Goal: Information Seeking & Learning: Learn about a topic

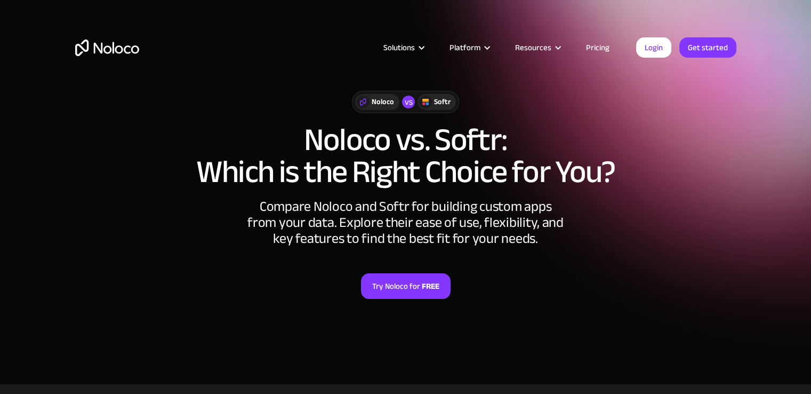
click at [600, 50] on link "Pricing" at bounding box center [598, 48] width 50 height 14
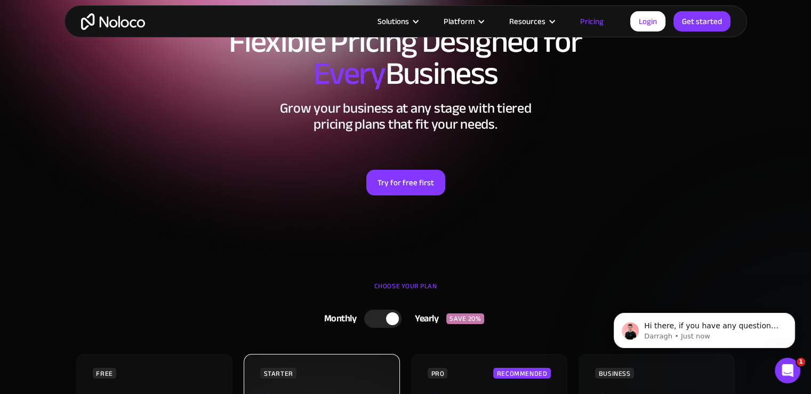
scroll to position [213, 0]
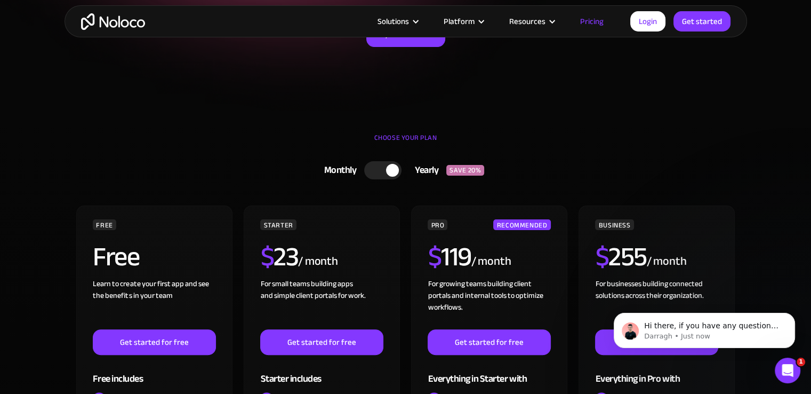
click at [373, 163] on div at bounding box center [382, 170] width 37 height 18
click at [390, 164] on div at bounding box center [387, 170] width 37 height 18
click at [638, 20] on link "Login" at bounding box center [648, 21] width 35 height 20
